Goal: Obtain resource: Download file/media

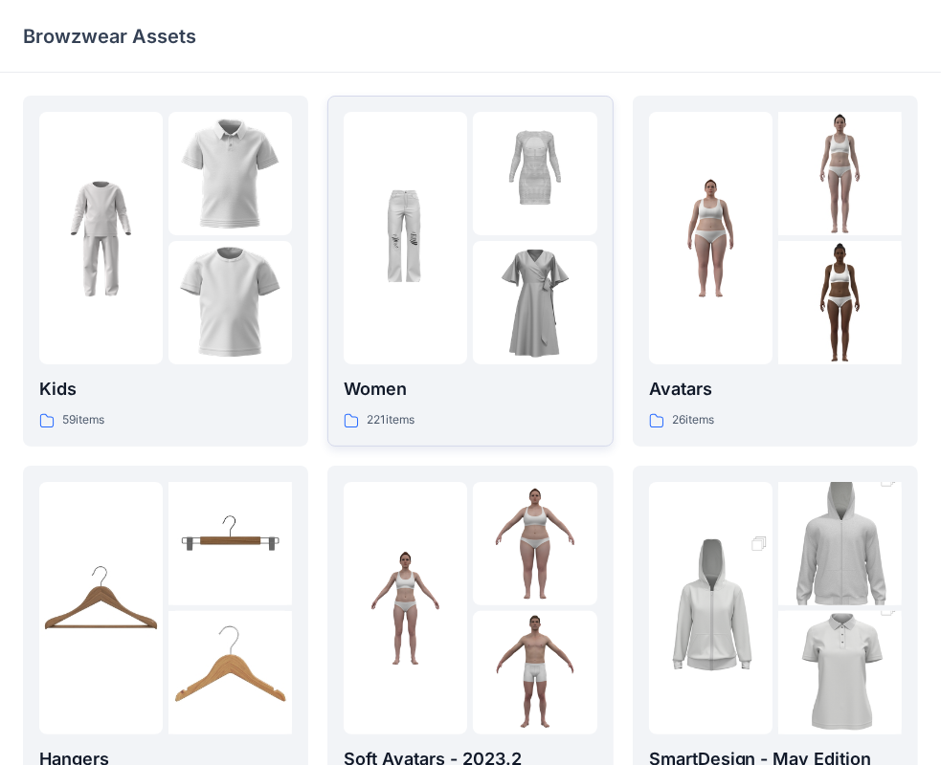
click at [483, 234] on img at bounding box center [534, 173] width 123 height 123
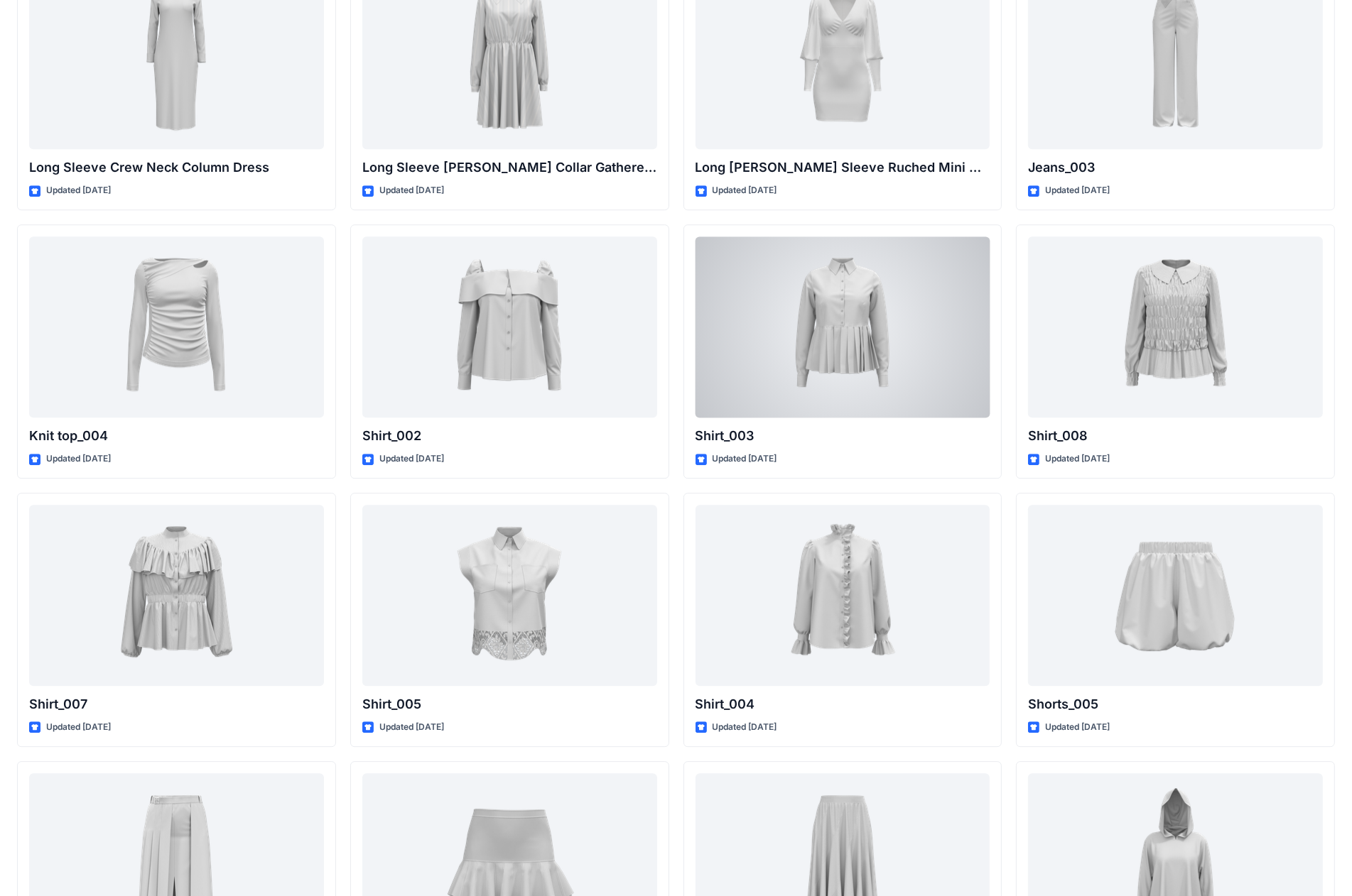
scroll to position [5006, 0]
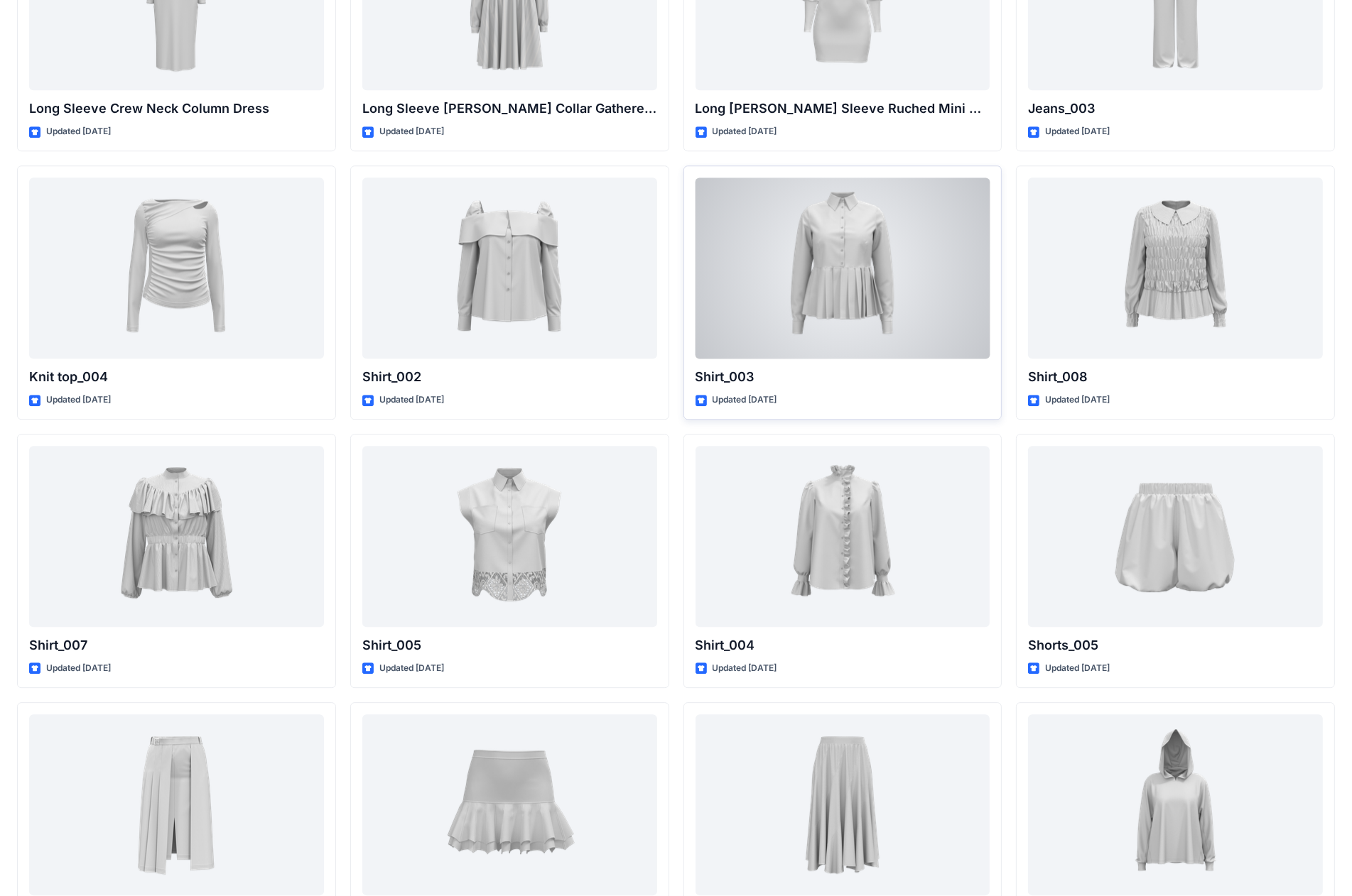
click at [710, 253] on div at bounding box center [843, 268] width 295 height 181
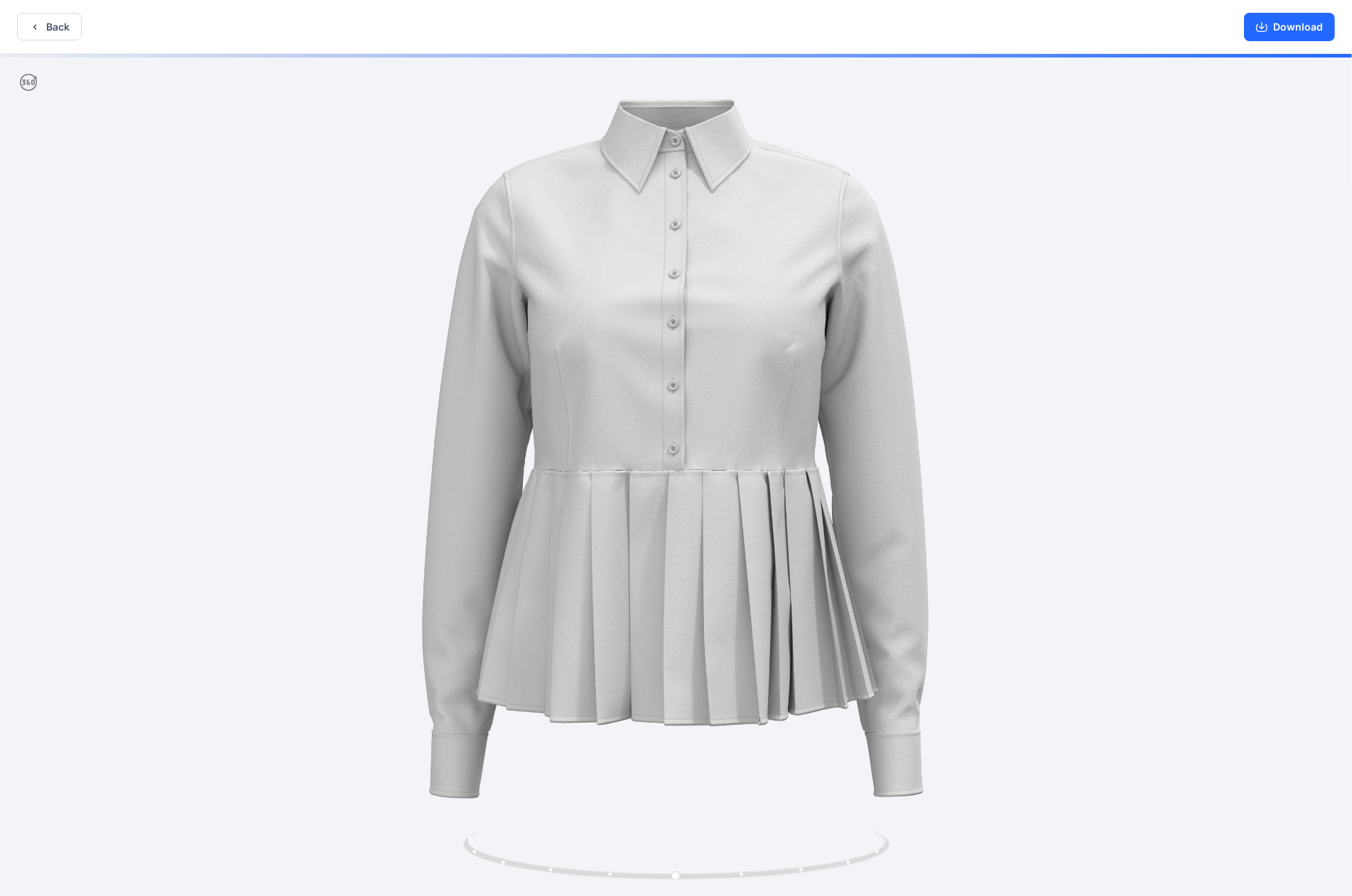
drag, startPoint x: 1278, startPoint y: 25, endPoint x: 938, endPoint y: 17, distance: 340.1
click at [710, 25] on button "Download" at bounding box center [1289, 27] width 91 height 28
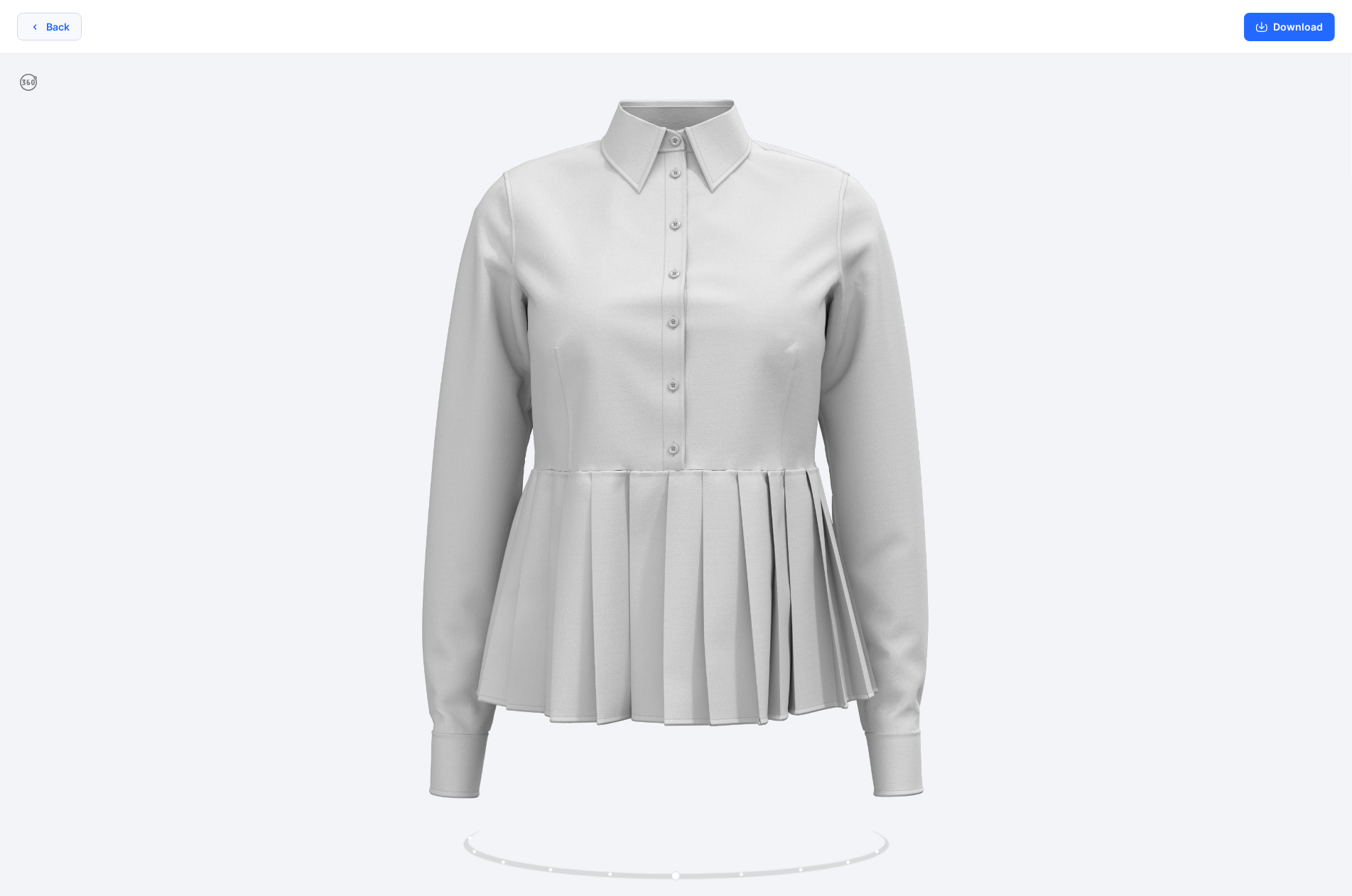
click at [48, 21] on button "Back" at bounding box center [49, 26] width 65 height 27
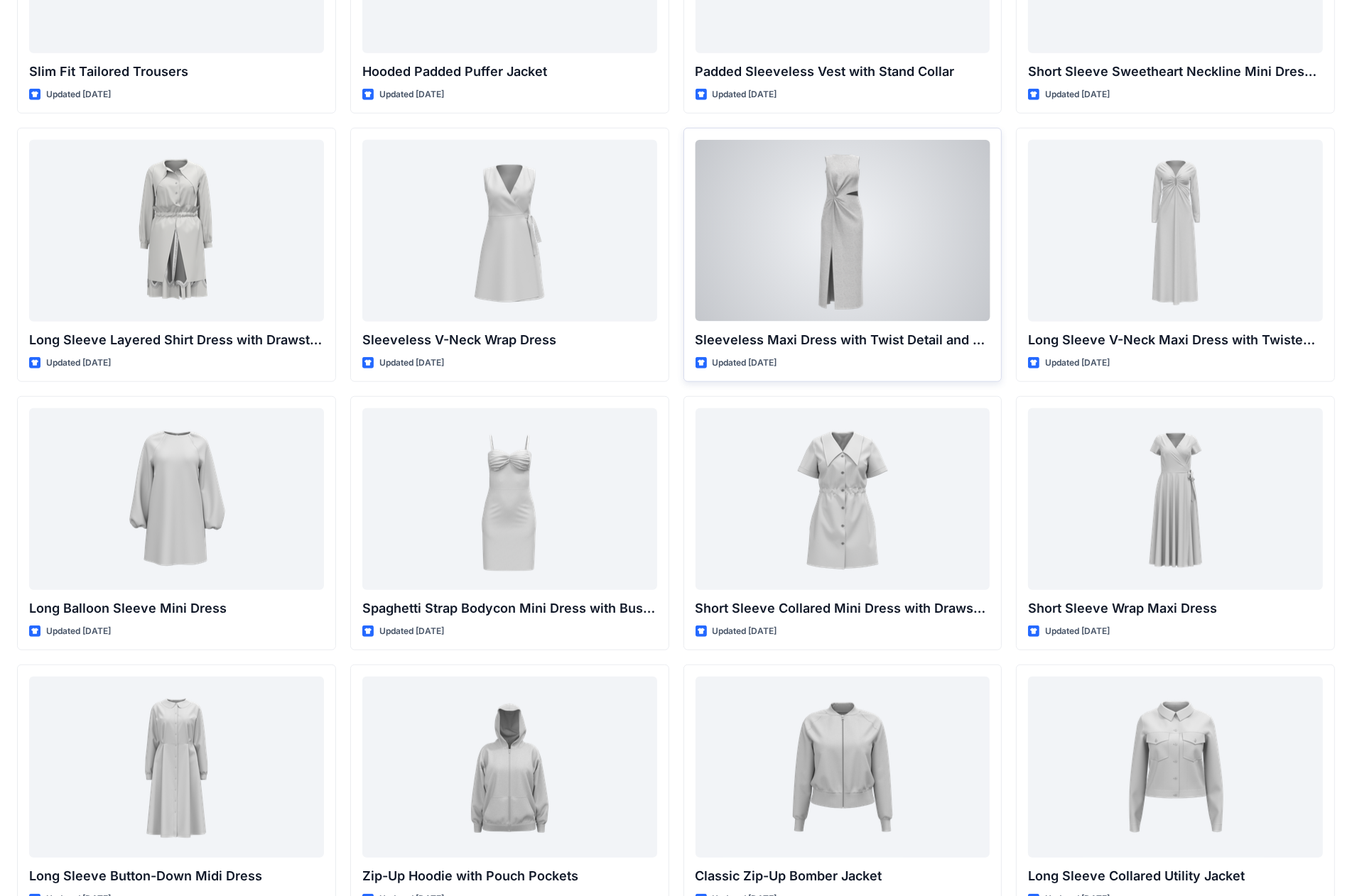
scroll to position [1634, 0]
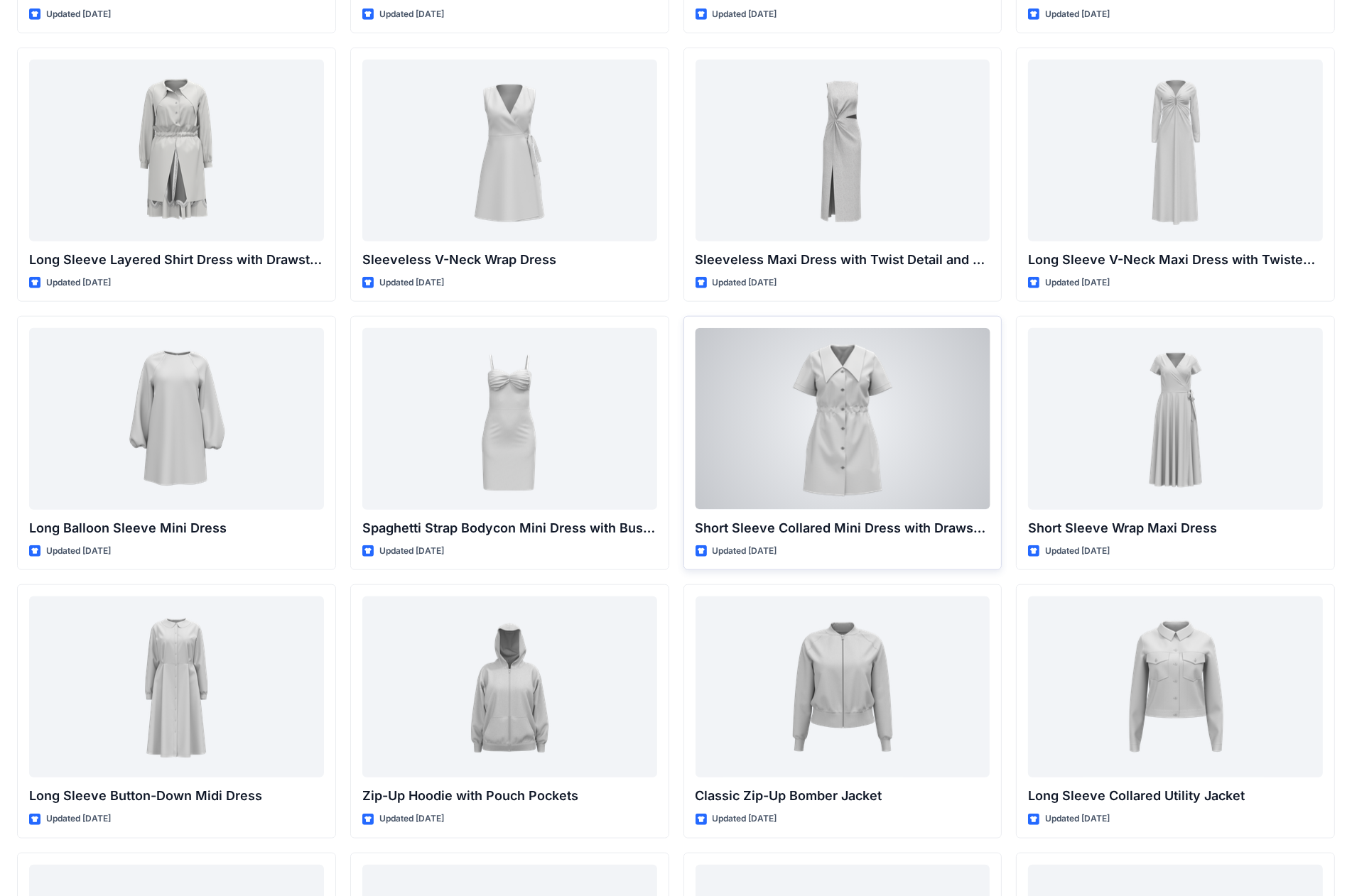
click at [710, 439] on div at bounding box center [843, 419] width 295 height 181
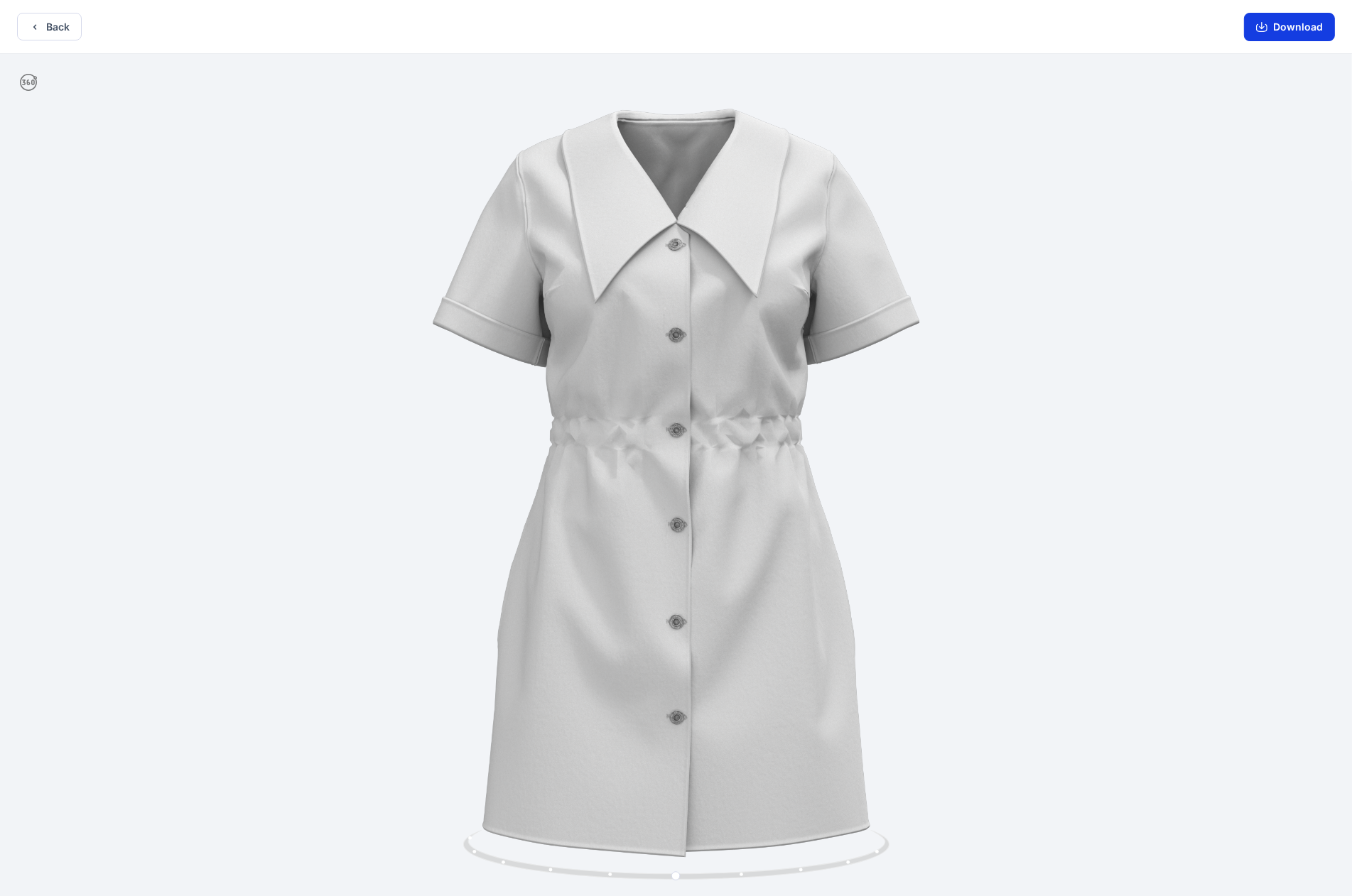
click at [710, 24] on button "Download" at bounding box center [1289, 27] width 91 height 28
click at [56, 30] on button "Back" at bounding box center [49, 26] width 65 height 27
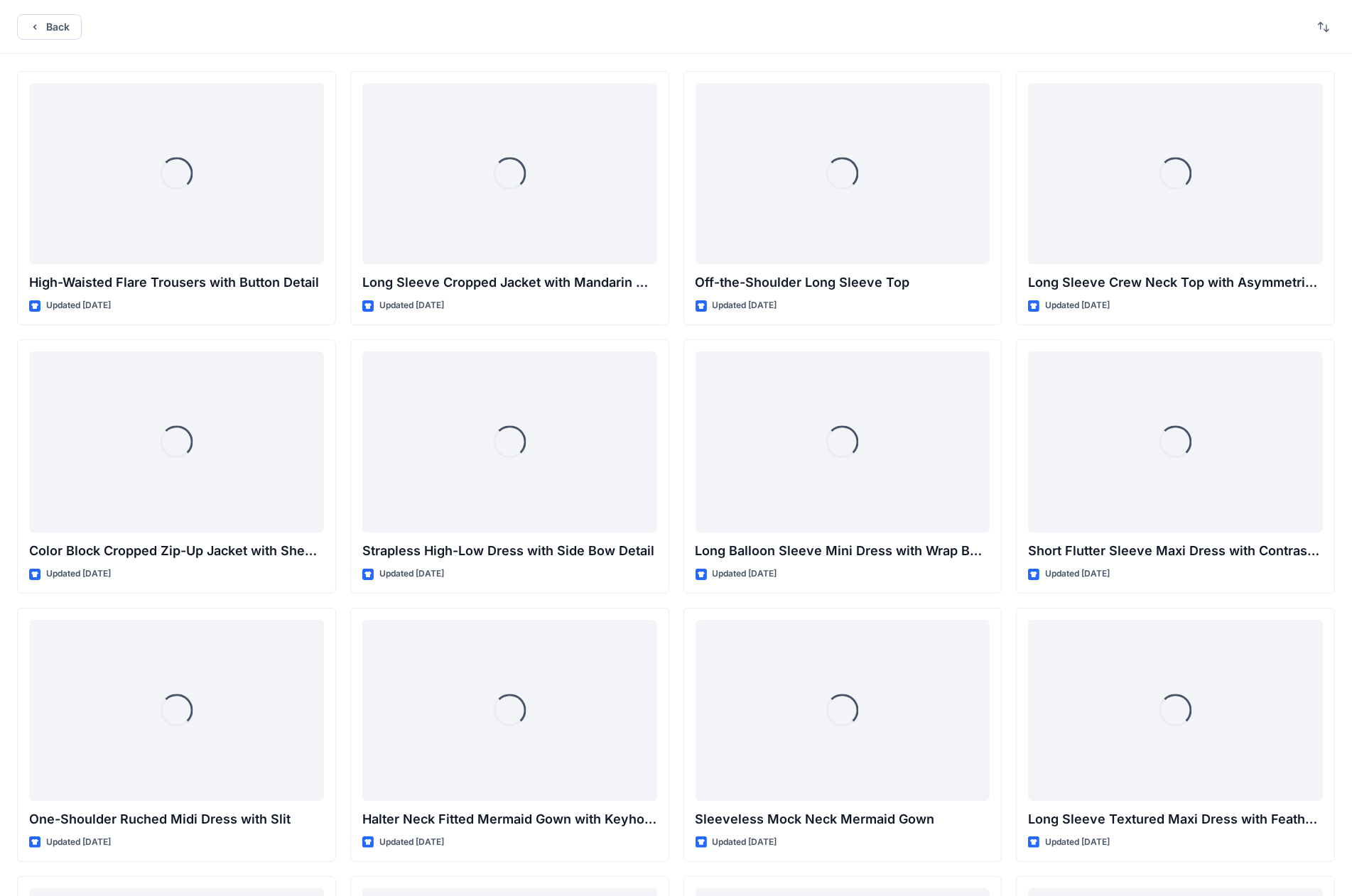
scroll to position [1634, 0]
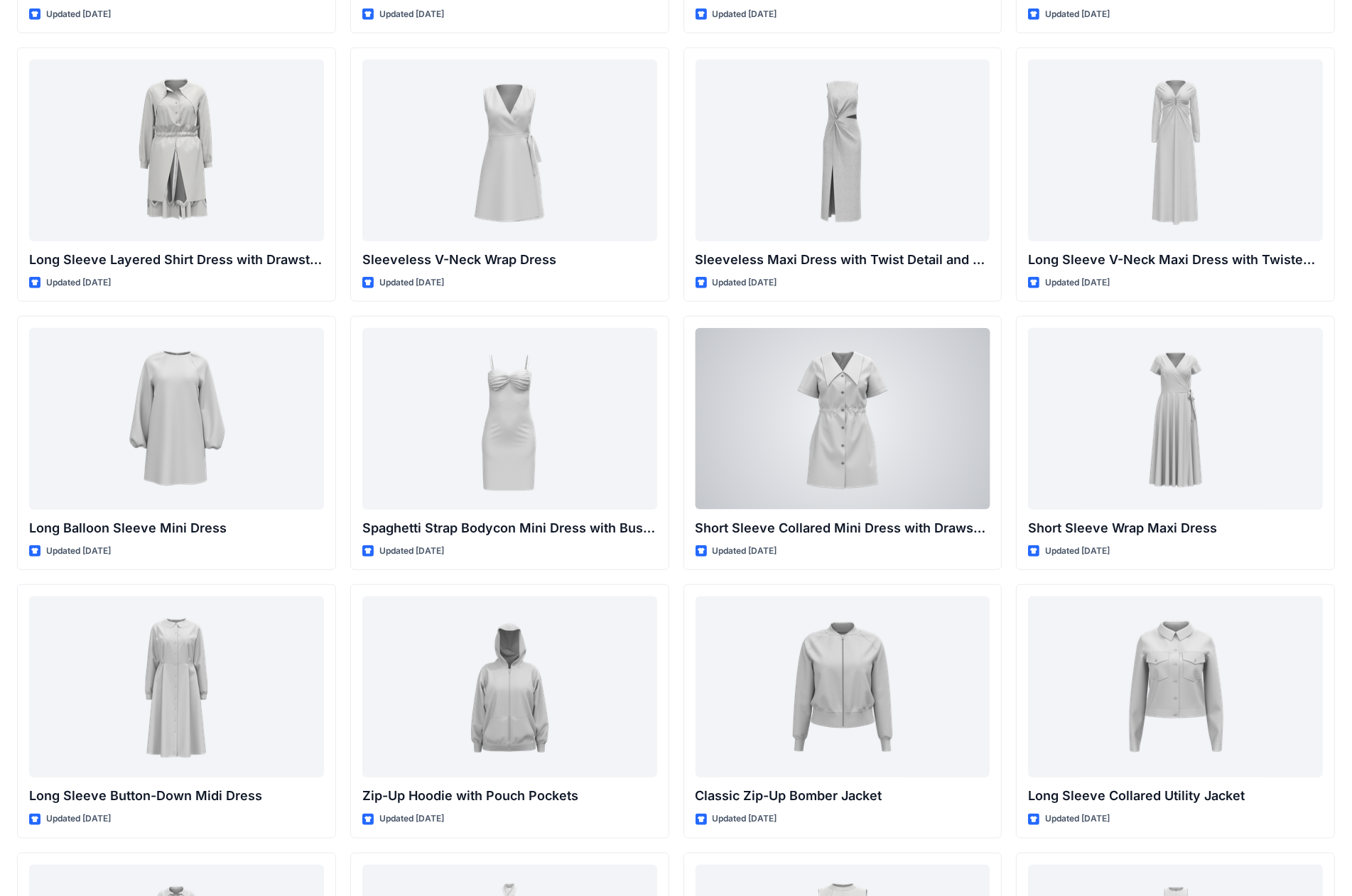
click at [710, 436] on div at bounding box center [843, 419] width 295 height 181
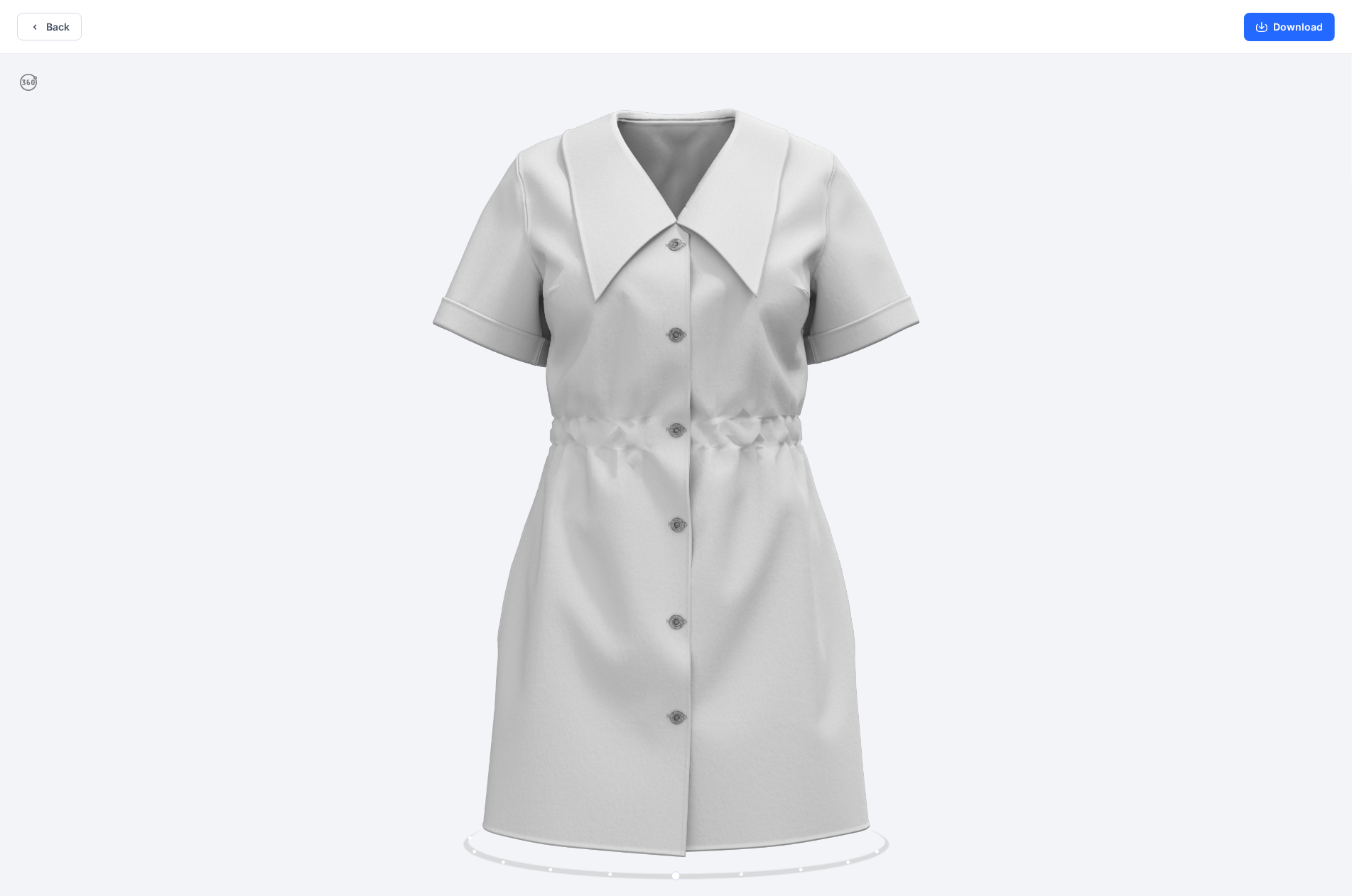
click at [32, 82] on icon at bounding box center [28, 82] width 17 height 17
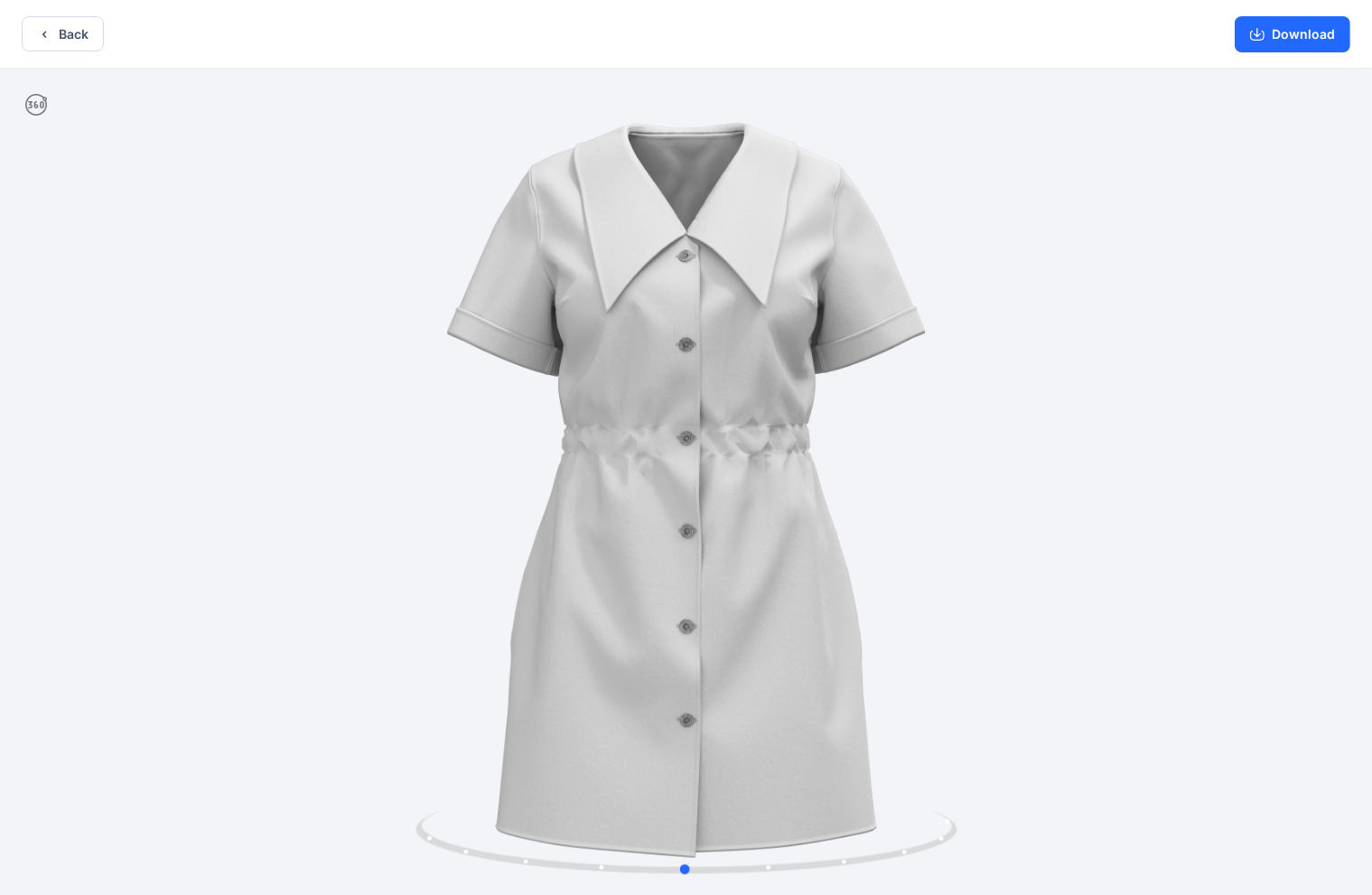
drag, startPoint x: 1015, startPoint y: 488, endPoint x: 999, endPoint y: 303, distance: 185.7
click at [903, 303] on div at bounding box center [686, 483] width 1372 height 830
click at [76, 37] on button "Back" at bounding box center [62, 33] width 82 height 35
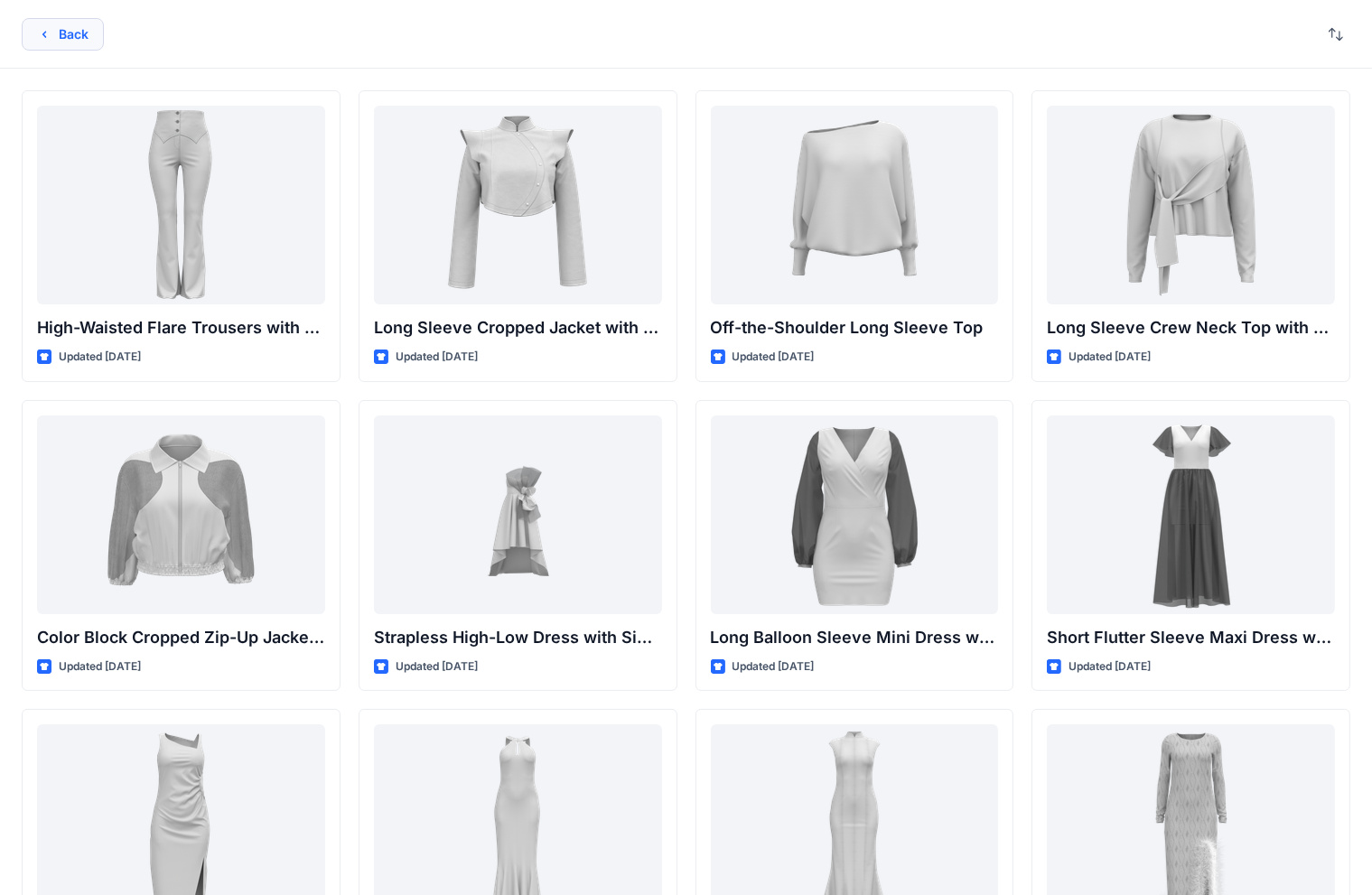
click at [79, 26] on button "Back" at bounding box center [62, 34] width 82 height 32
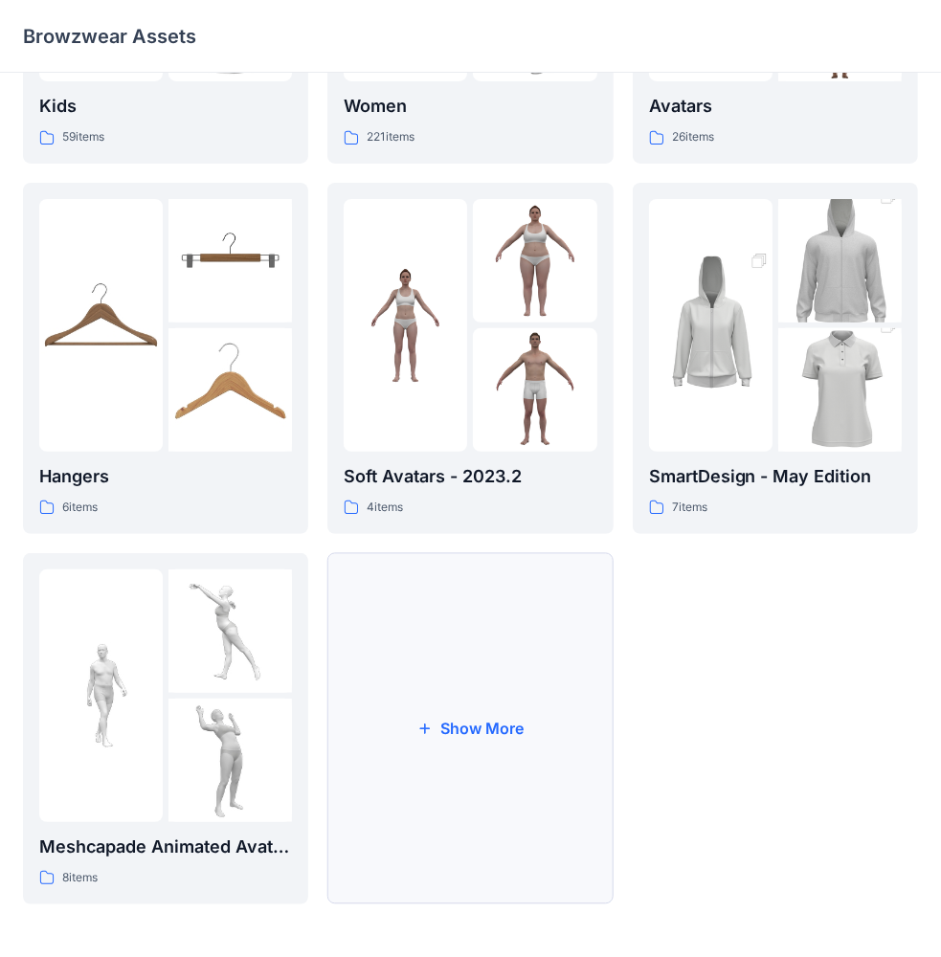
scroll to position [188, 0]
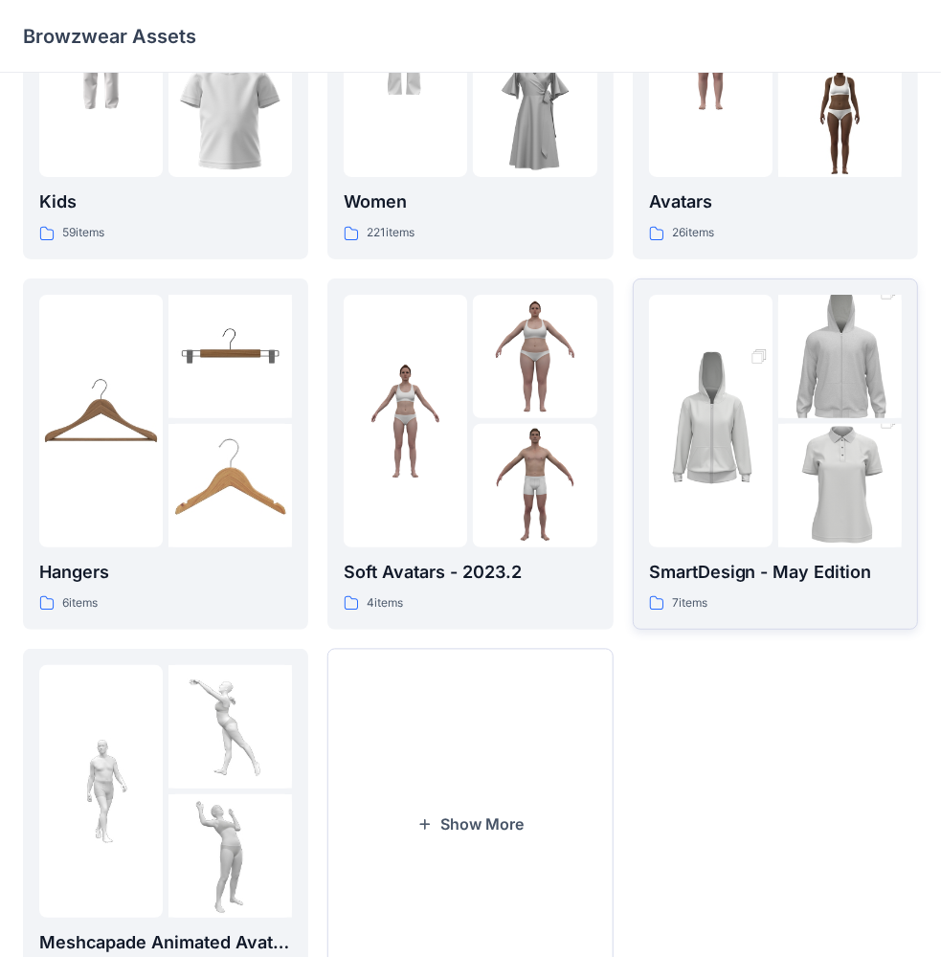
click at [801, 466] on img at bounding box center [839, 486] width 123 height 186
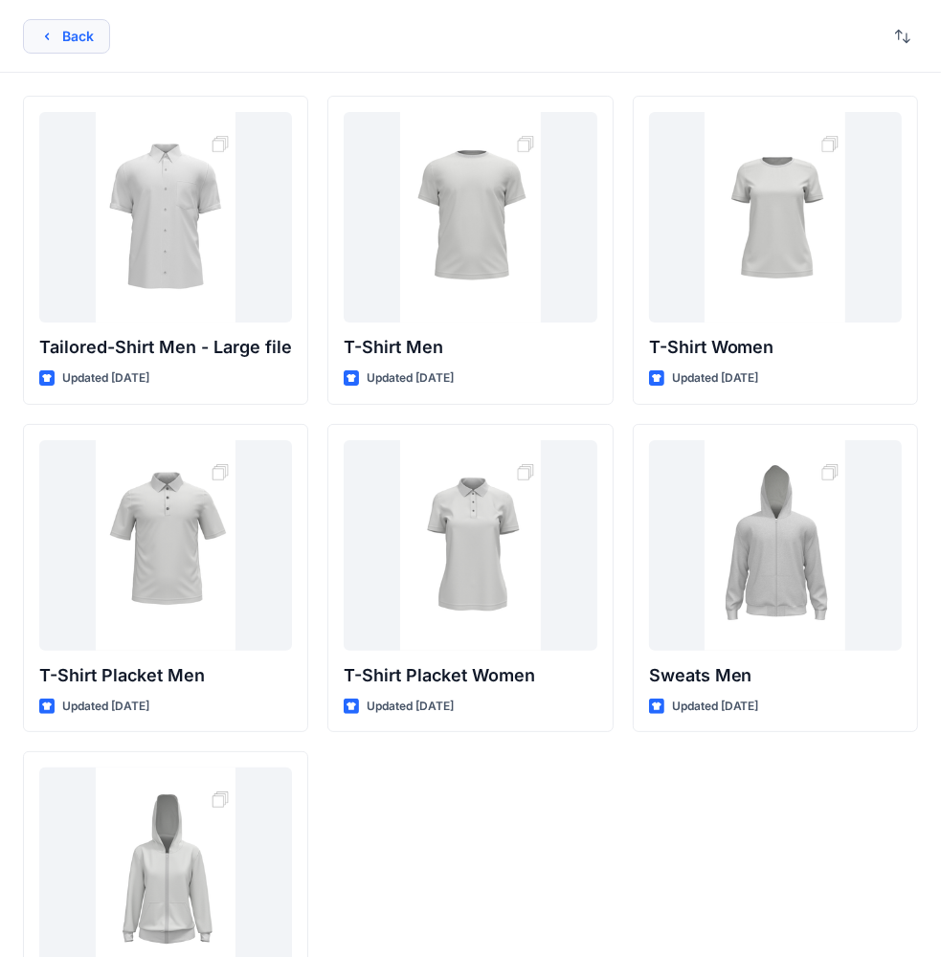
click at [41, 33] on icon "button" at bounding box center [46, 36] width 15 height 15
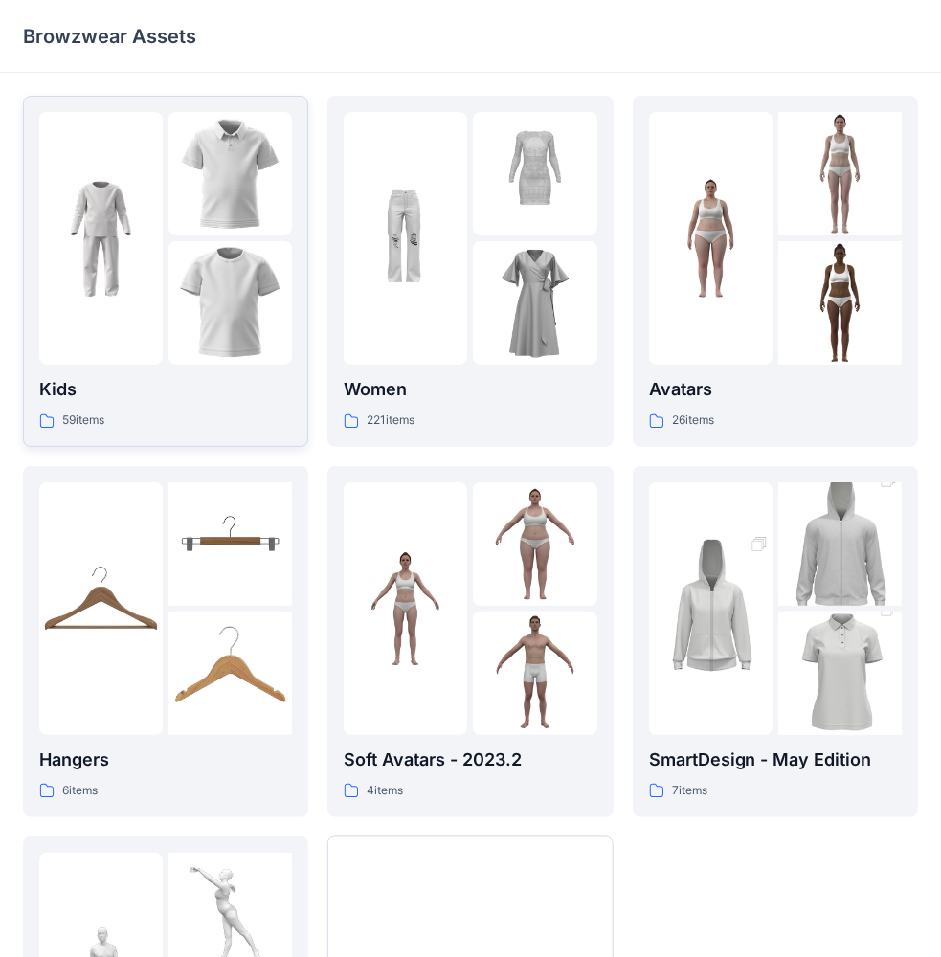
click at [130, 219] on img at bounding box center [100, 238] width 123 height 123
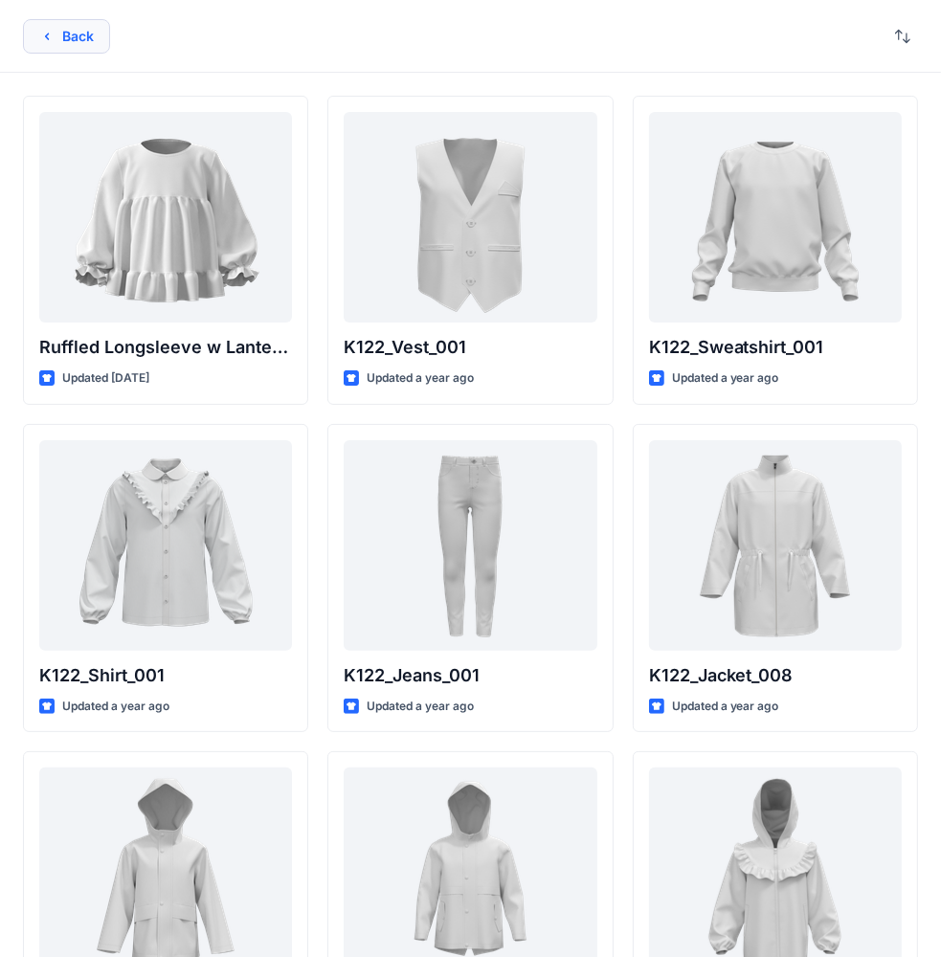
click at [54, 36] on icon "button" at bounding box center [46, 36] width 15 height 15
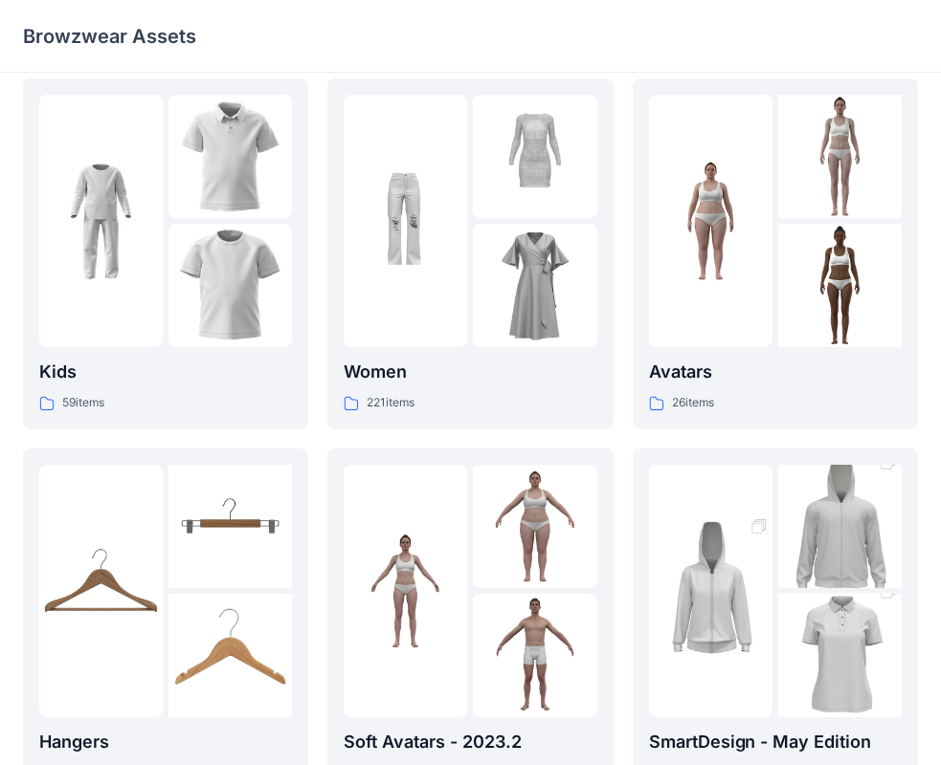
scroll to position [475, 0]
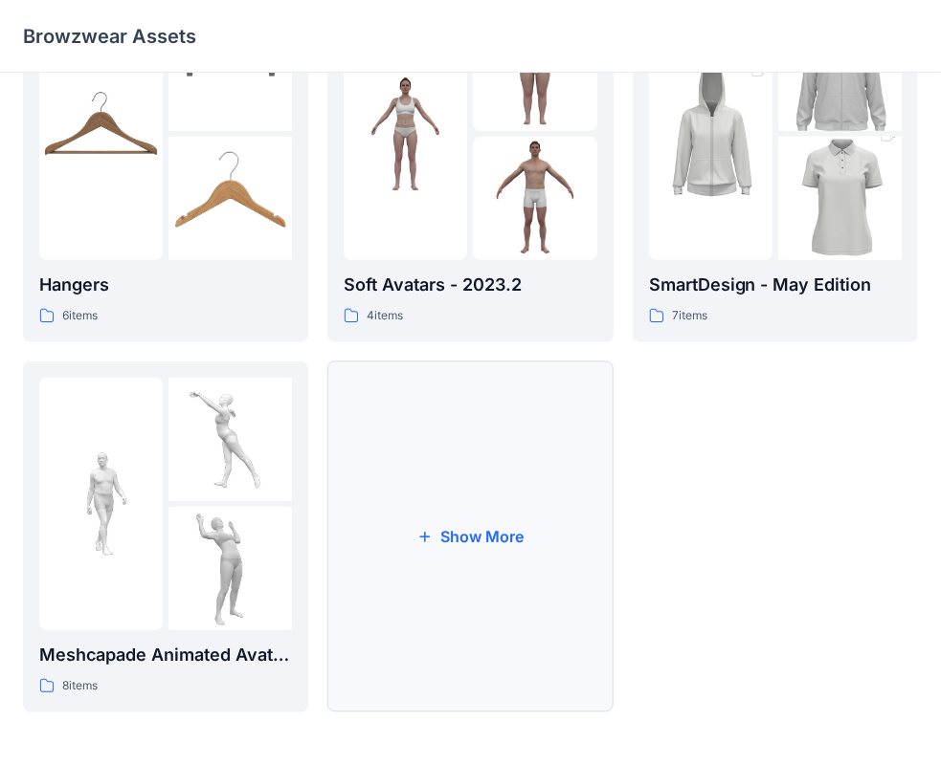
click at [564, 635] on button "Show More" at bounding box center [469, 537] width 285 height 351
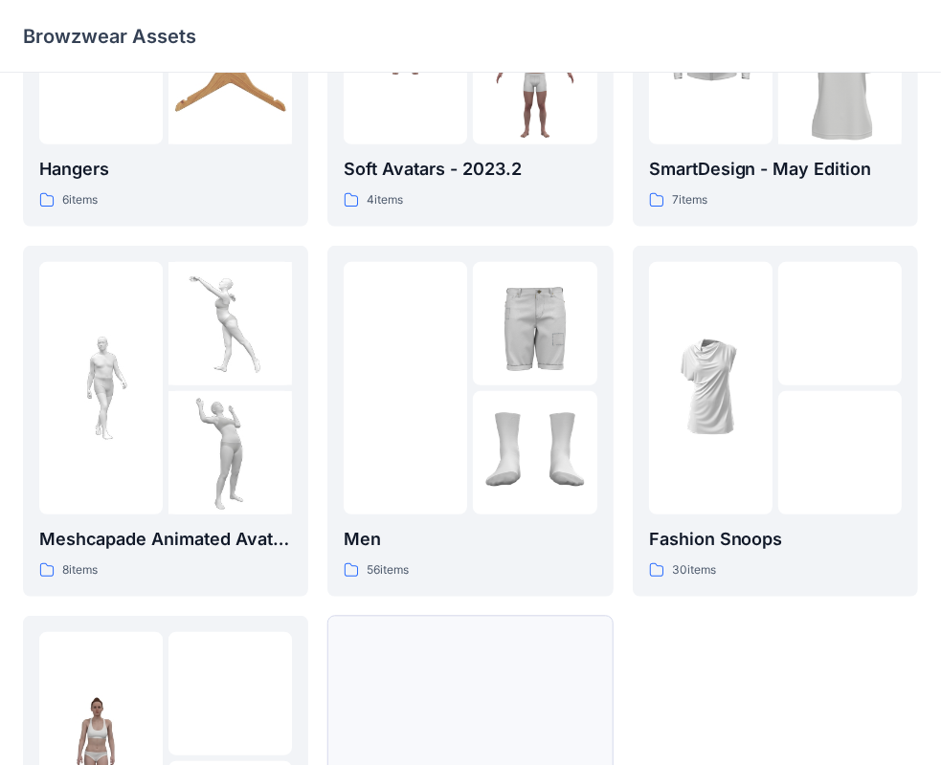
scroll to position [846, 0]
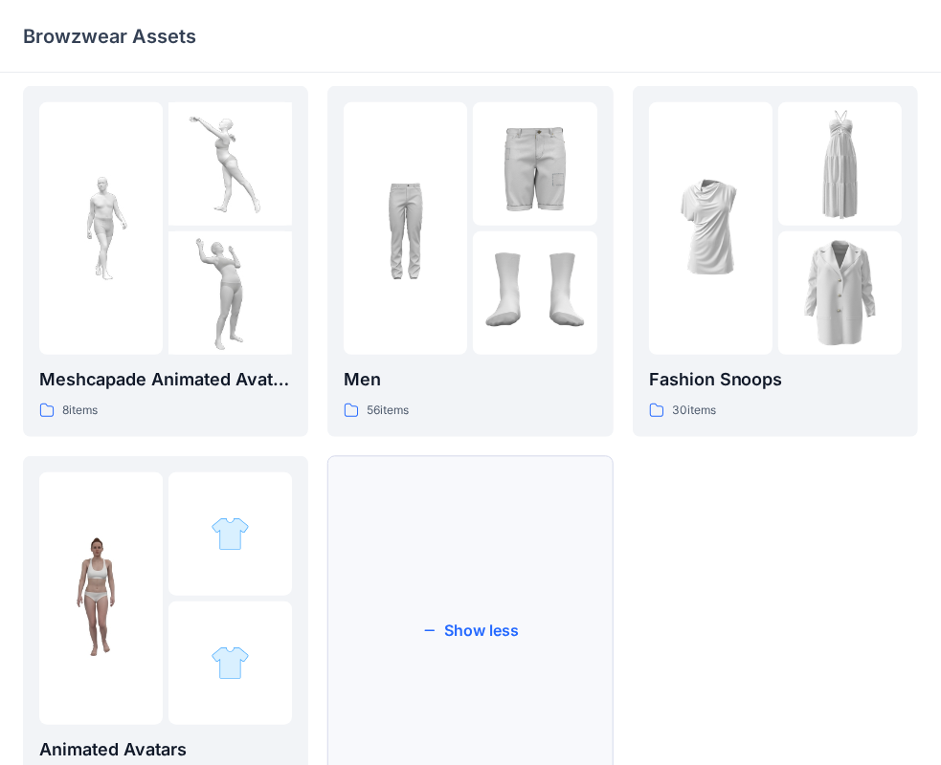
click at [512, 599] on button "Show less" at bounding box center [469, 631] width 285 height 351
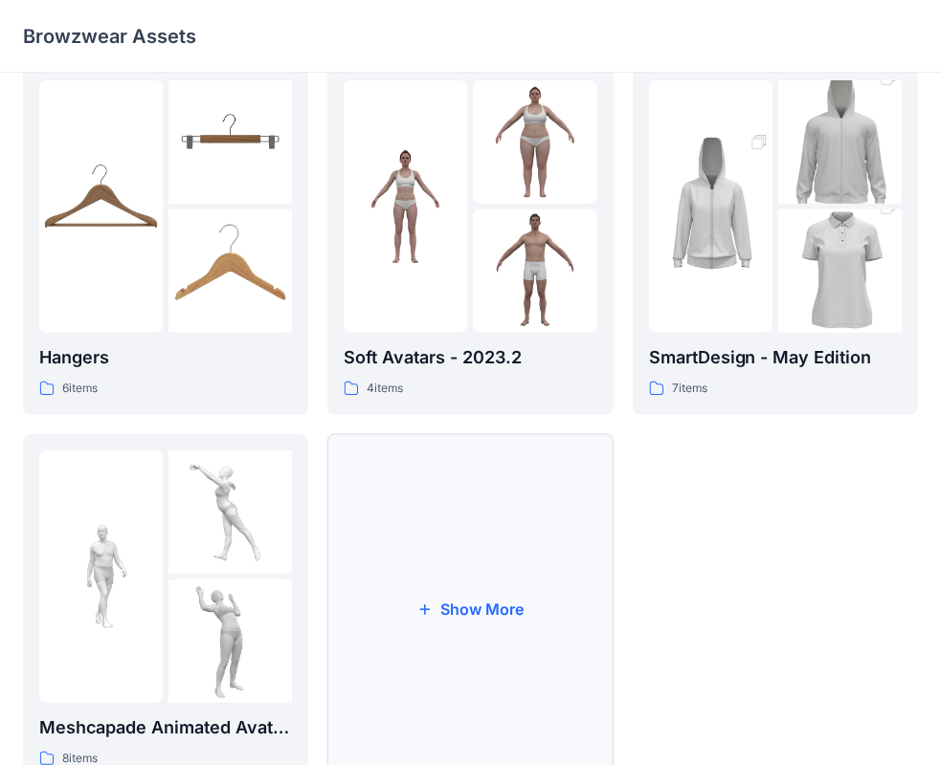
scroll to position [475, 0]
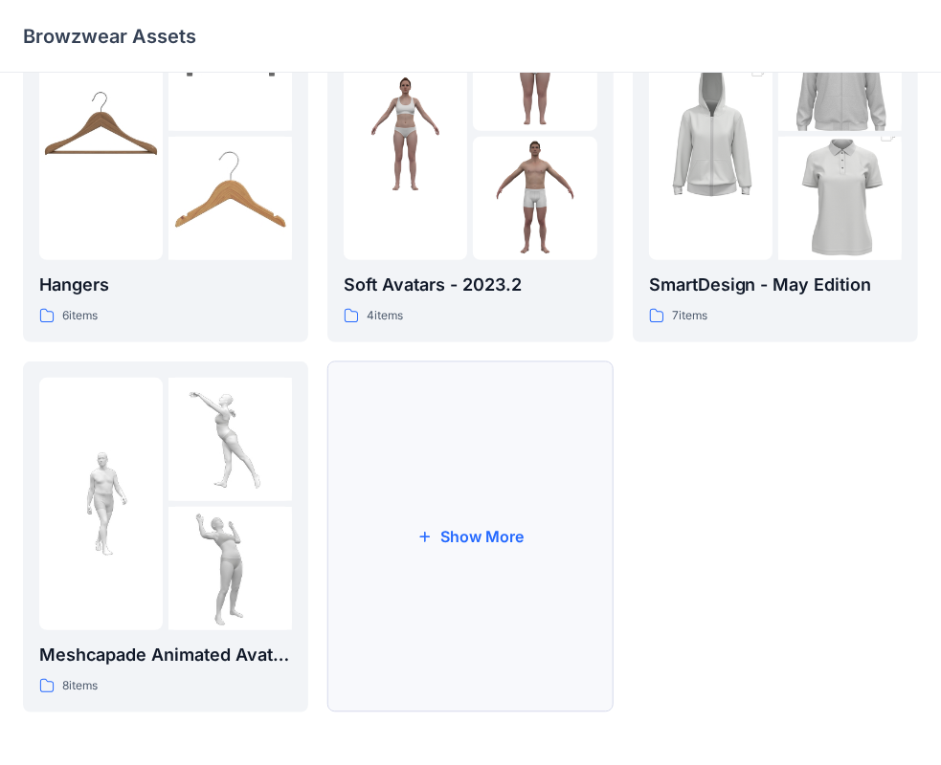
click at [480, 586] on button "Show More" at bounding box center [469, 537] width 285 height 351
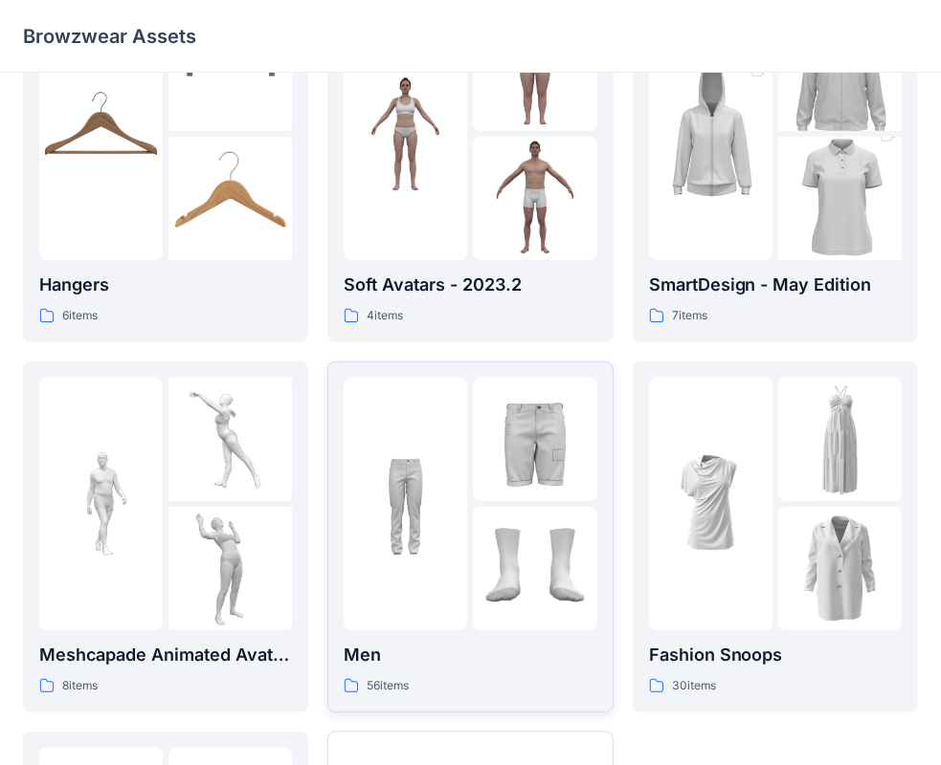
click at [492, 477] on img at bounding box center [534, 439] width 123 height 123
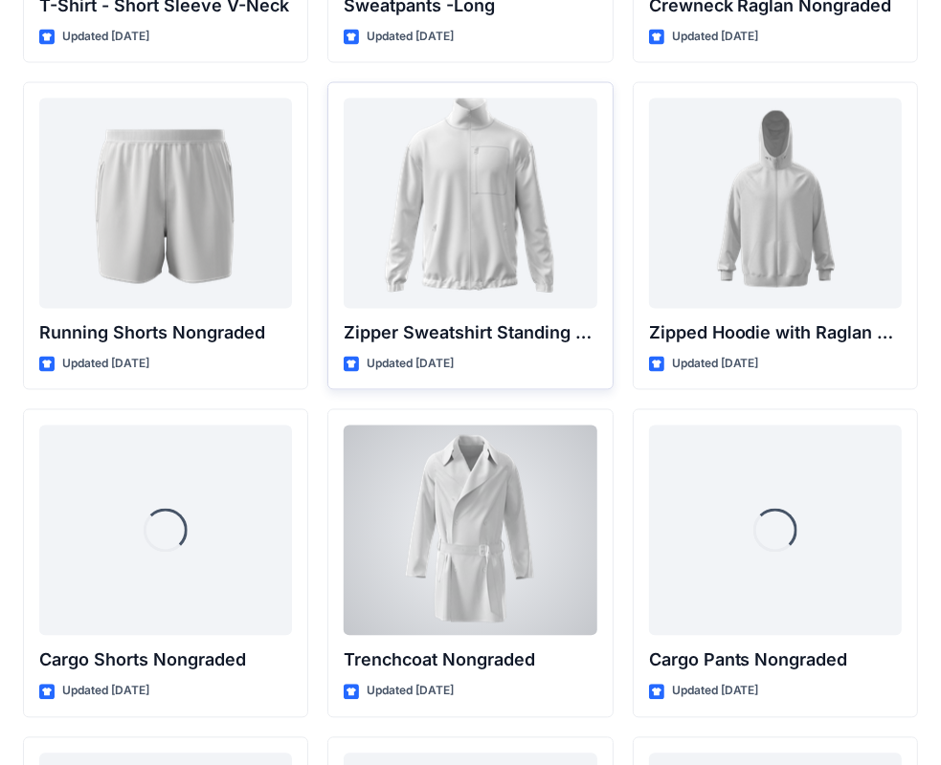
scroll to position [2404, 0]
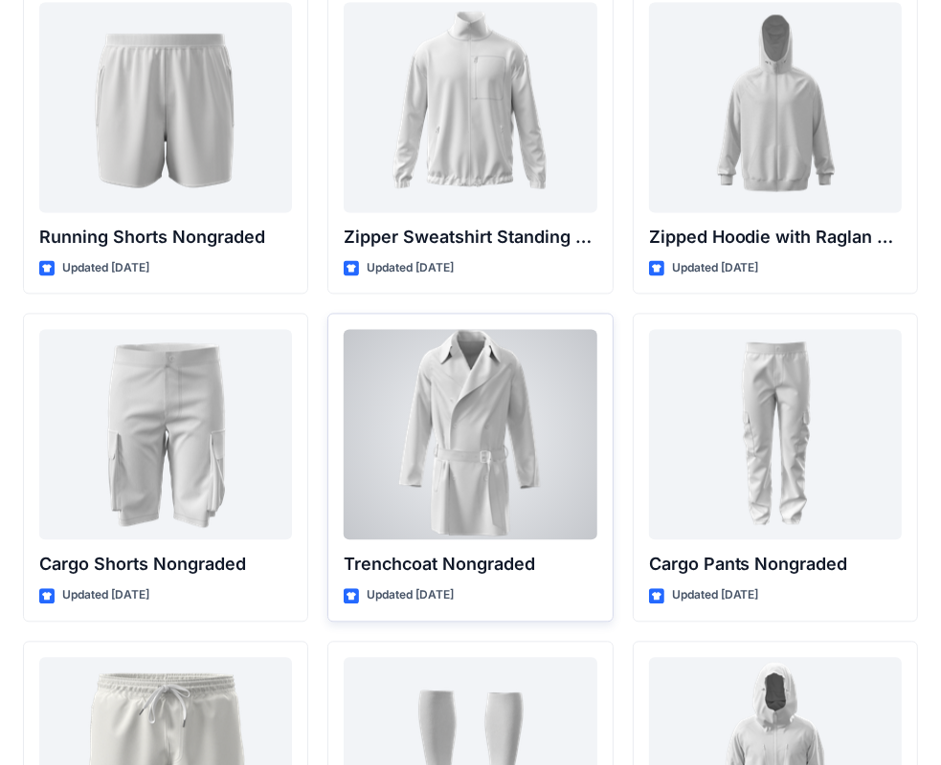
click at [501, 410] on div at bounding box center [469, 434] width 253 height 210
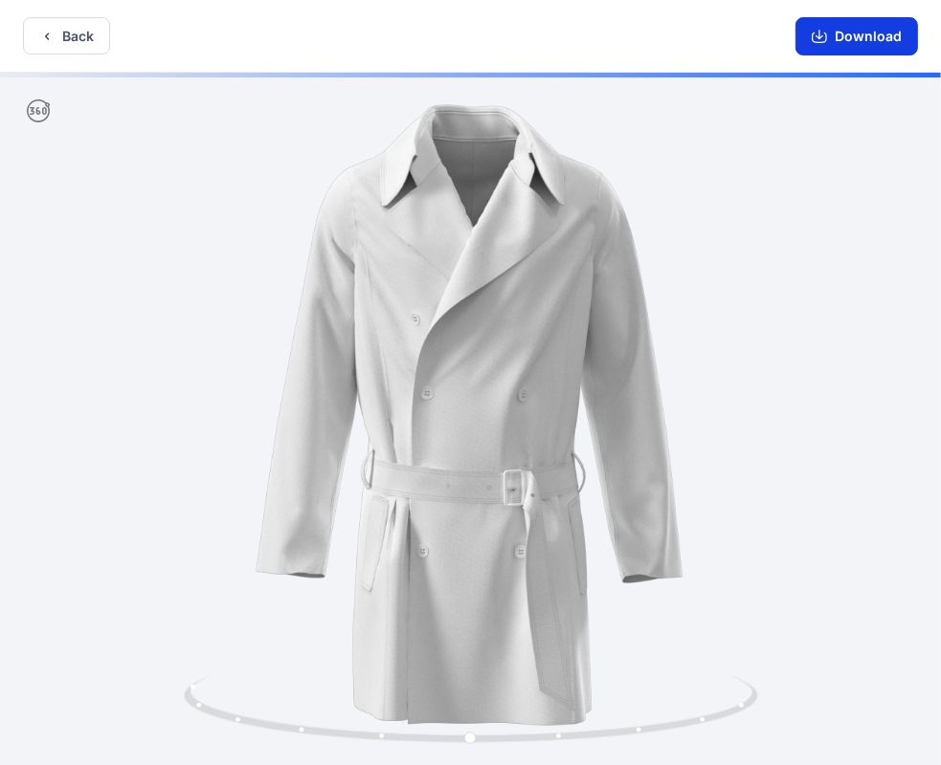
click at [863, 29] on button "Download" at bounding box center [856, 36] width 122 height 38
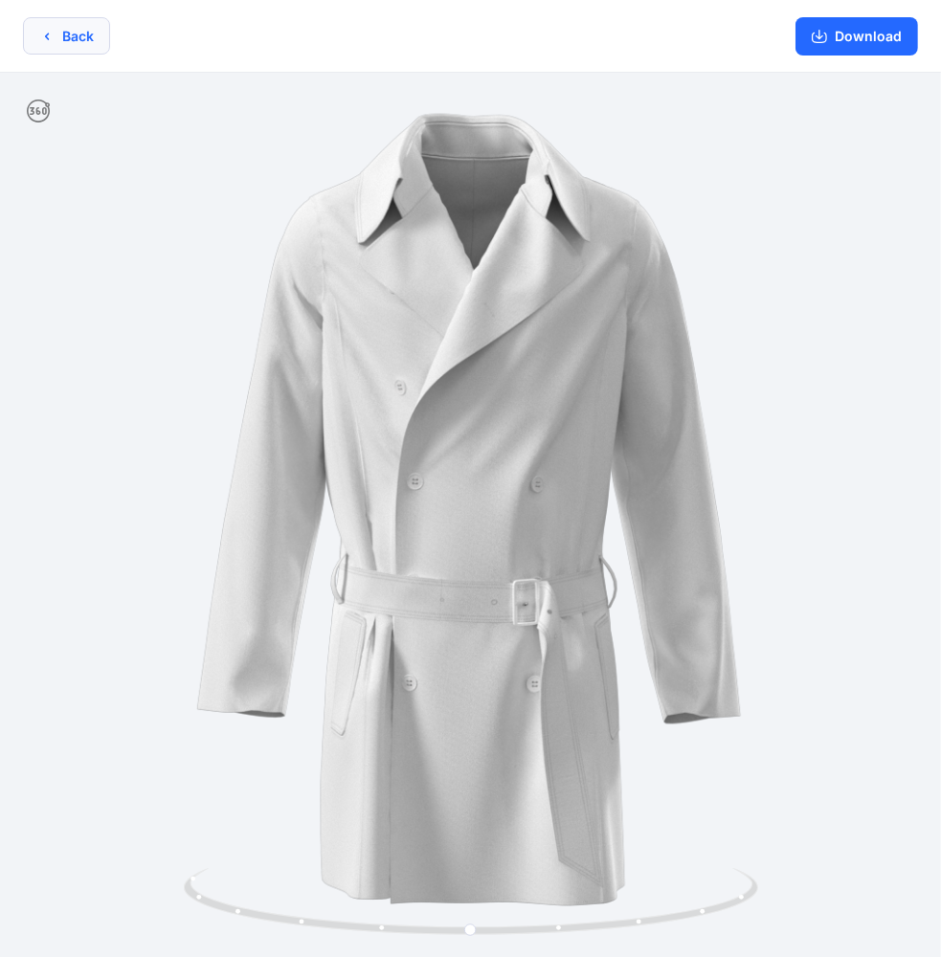
click at [79, 33] on button "Back" at bounding box center [66, 35] width 87 height 37
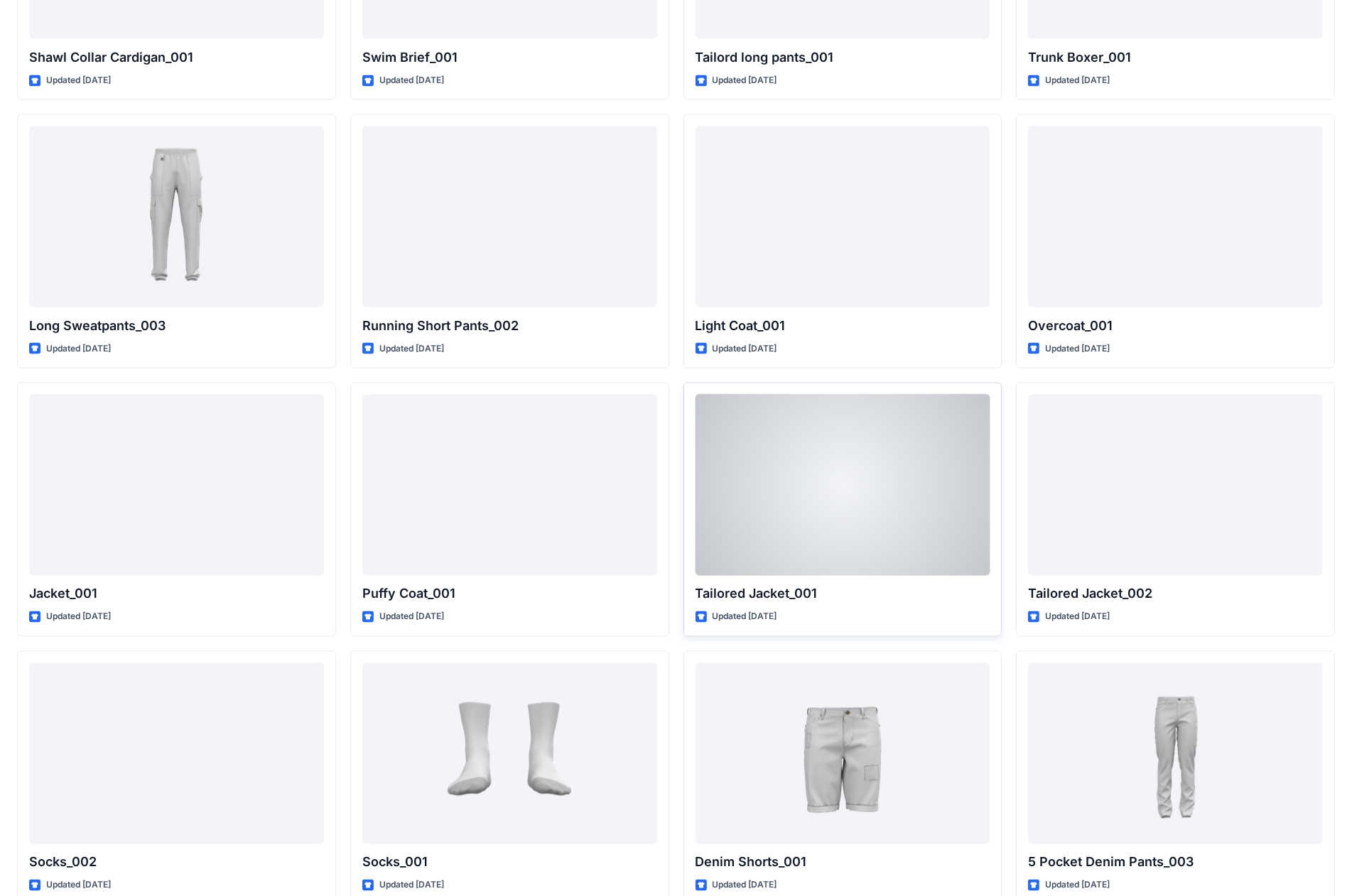
scroll to position [2934, 0]
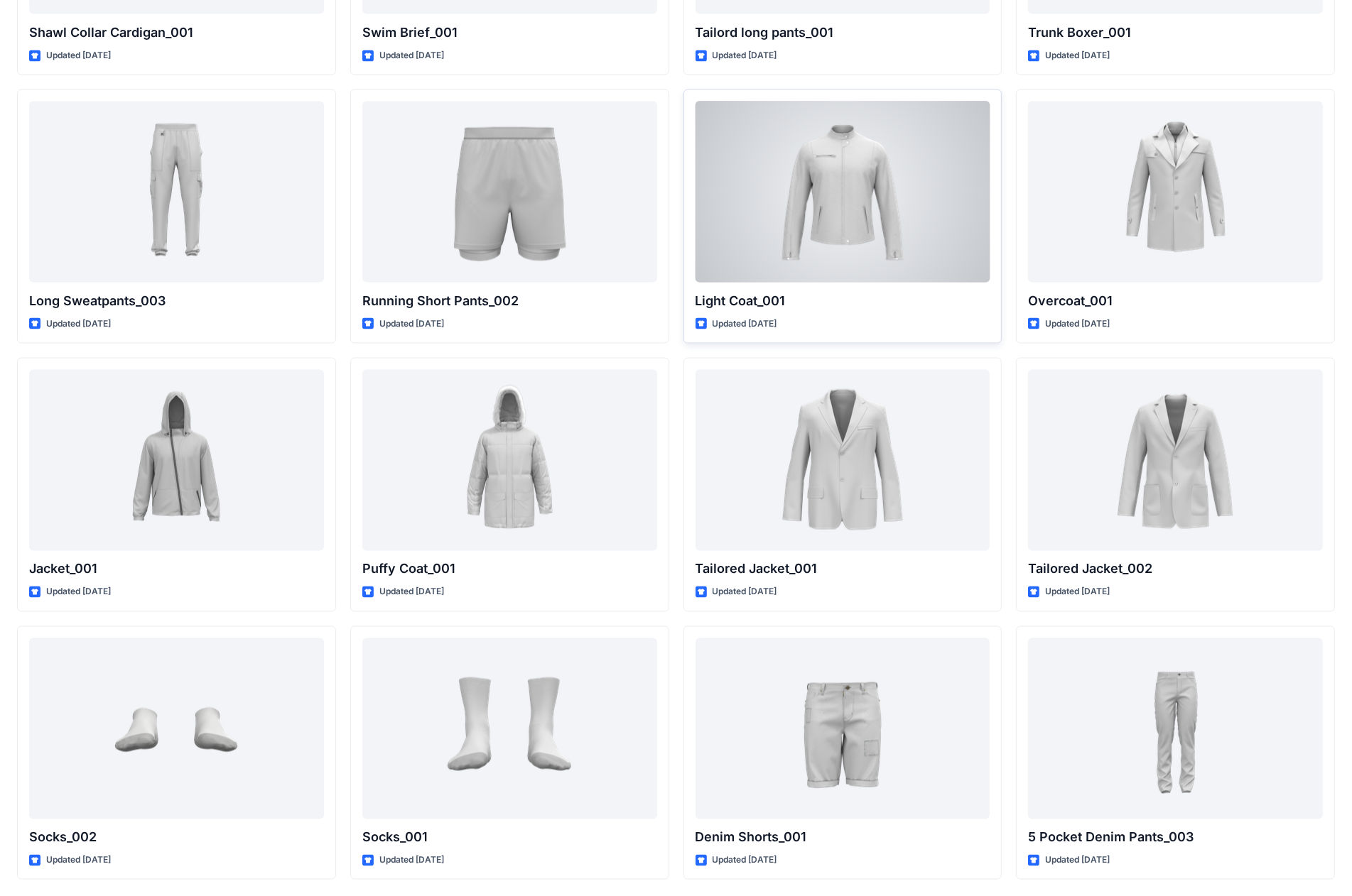
click at [710, 173] on div at bounding box center [843, 192] width 295 height 181
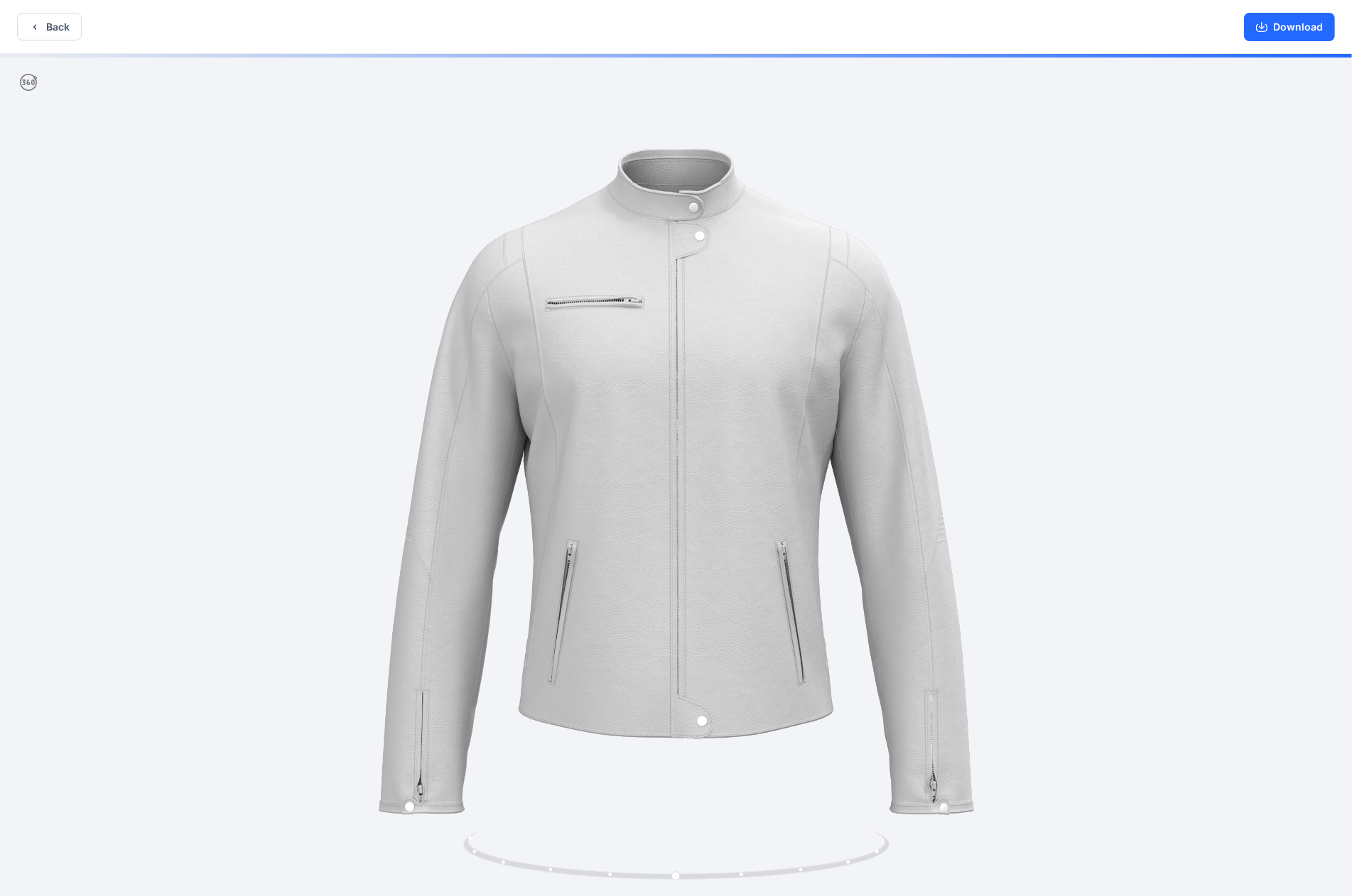
drag, startPoint x: 1299, startPoint y: 33, endPoint x: 1225, endPoint y: 95, distance: 96.5
click at [710, 33] on button "Download" at bounding box center [1289, 27] width 91 height 28
